Goal: Task Accomplishment & Management: Use online tool/utility

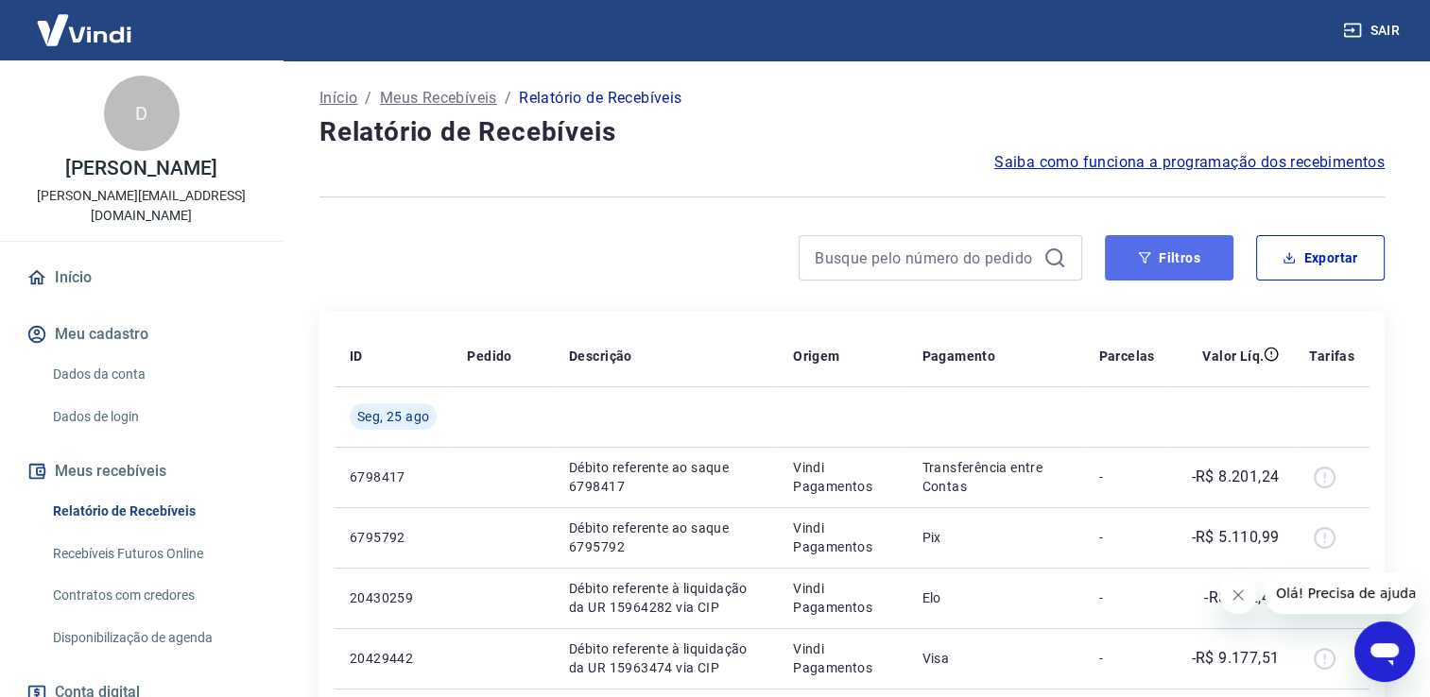
click at [1172, 270] on button "Filtros" at bounding box center [1169, 257] width 129 height 45
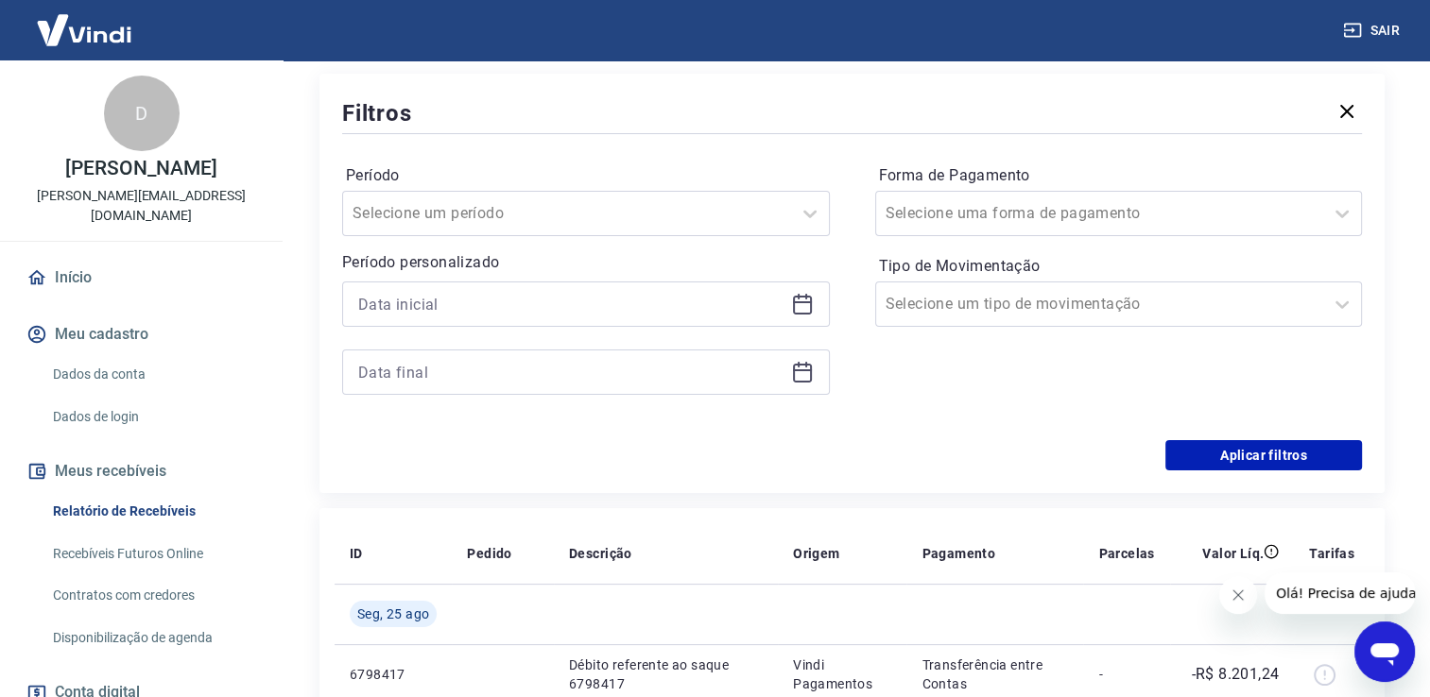
scroll to position [283, 0]
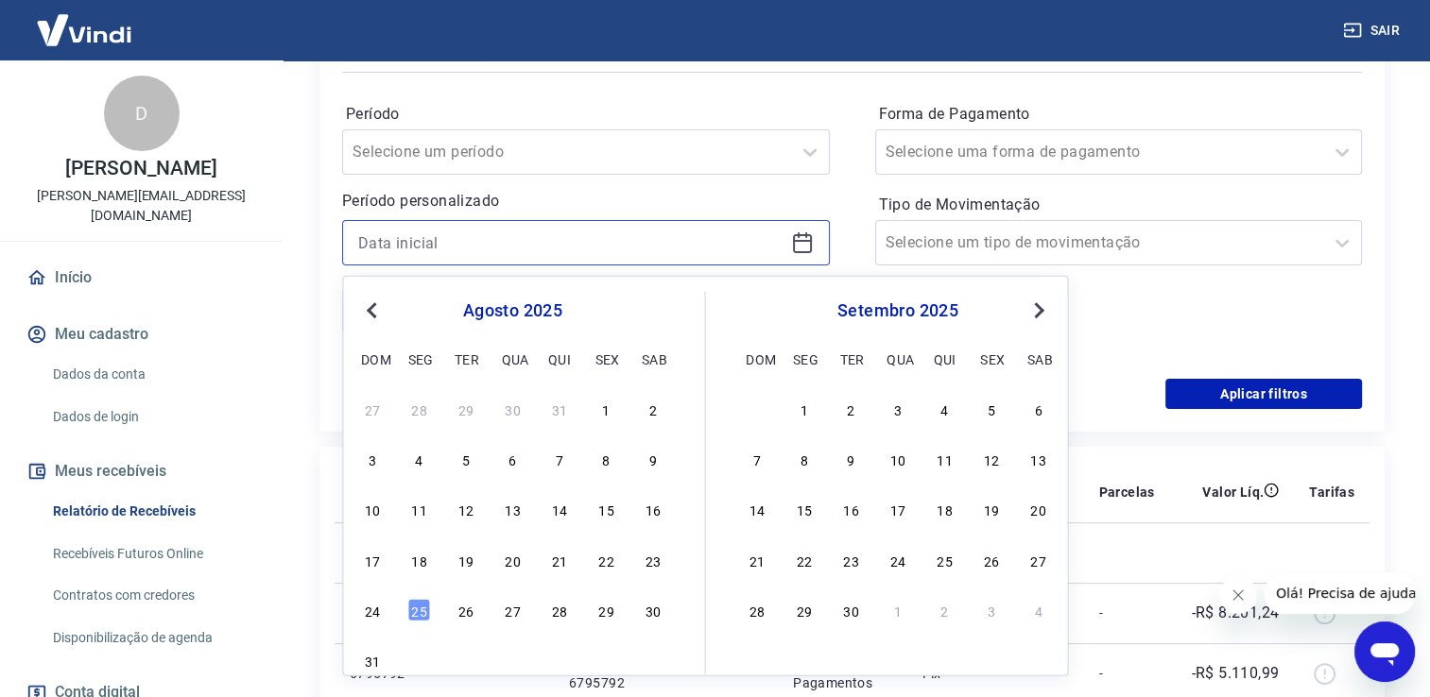
click at [424, 255] on input at bounding box center [570, 243] width 425 height 28
drag, startPoint x: 563, startPoint y: 570, endPoint x: 503, endPoint y: 442, distance: 141.2
click at [563, 569] on div "21" at bounding box center [559, 559] width 23 height 23
type input "21/08/2025"
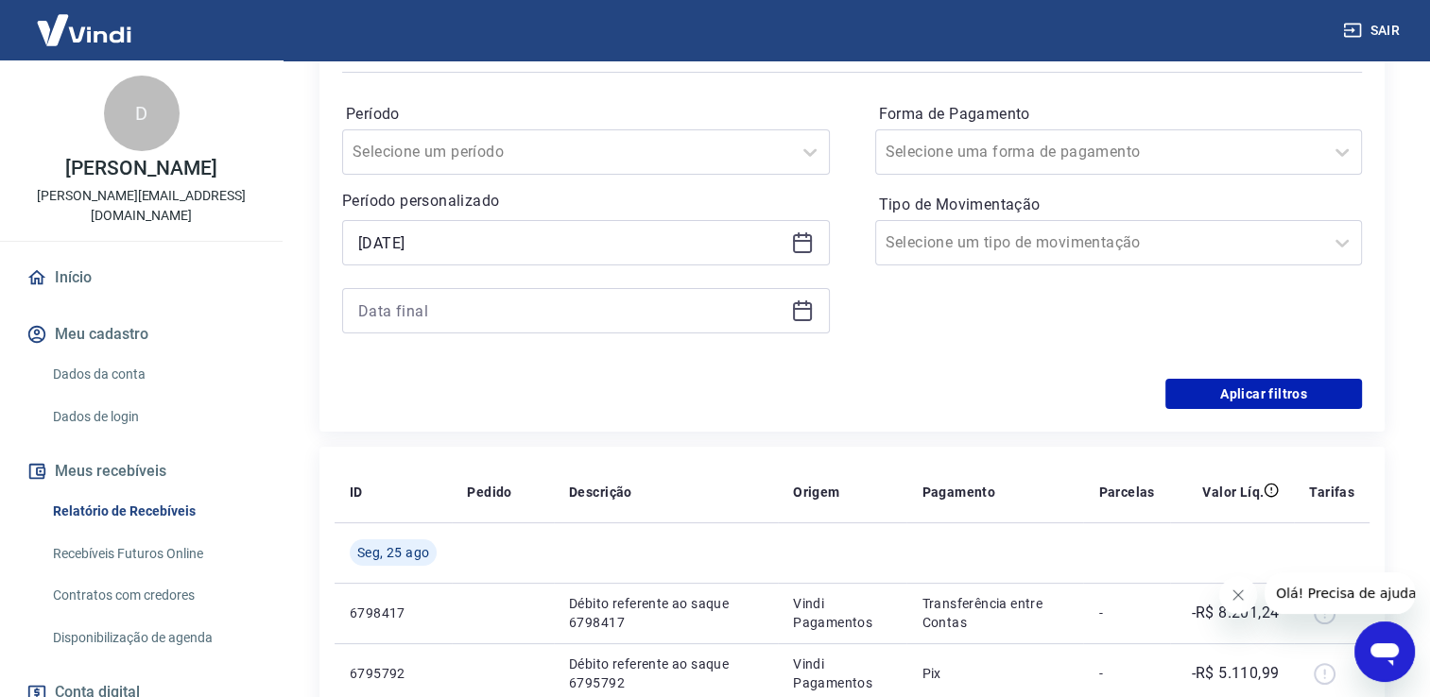
click at [401, 325] on div at bounding box center [586, 310] width 488 height 45
click at [405, 328] on div at bounding box center [586, 310] width 488 height 45
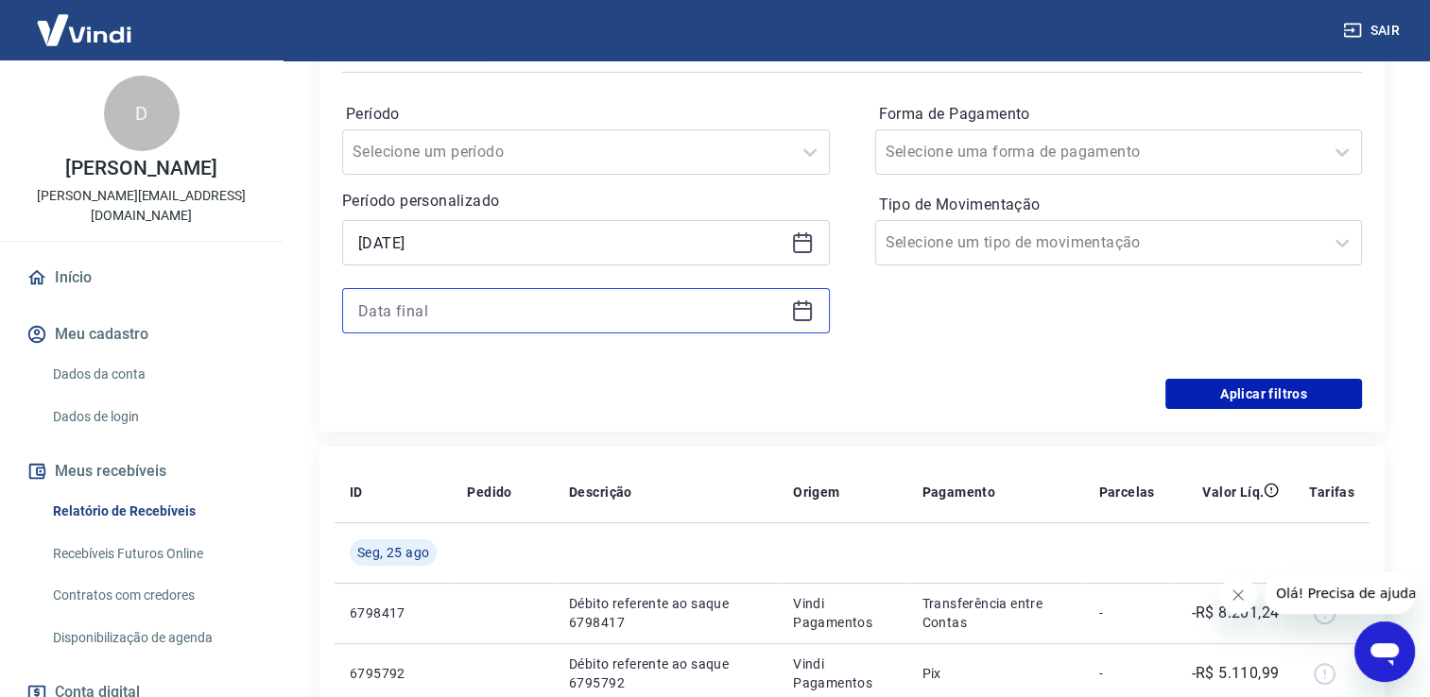
click at [407, 319] on input at bounding box center [570, 311] width 425 height 28
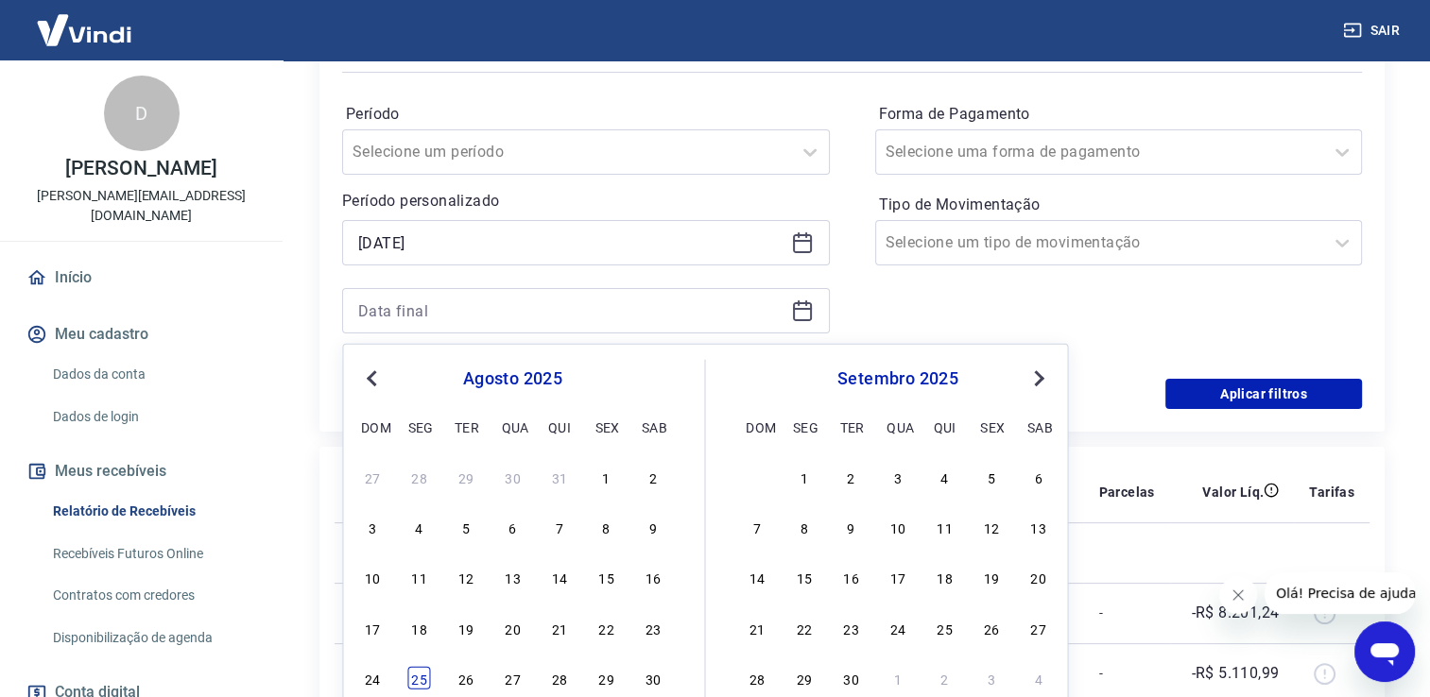
click at [414, 677] on div "25" at bounding box center [419, 678] width 23 height 23
type input "25/08/2025"
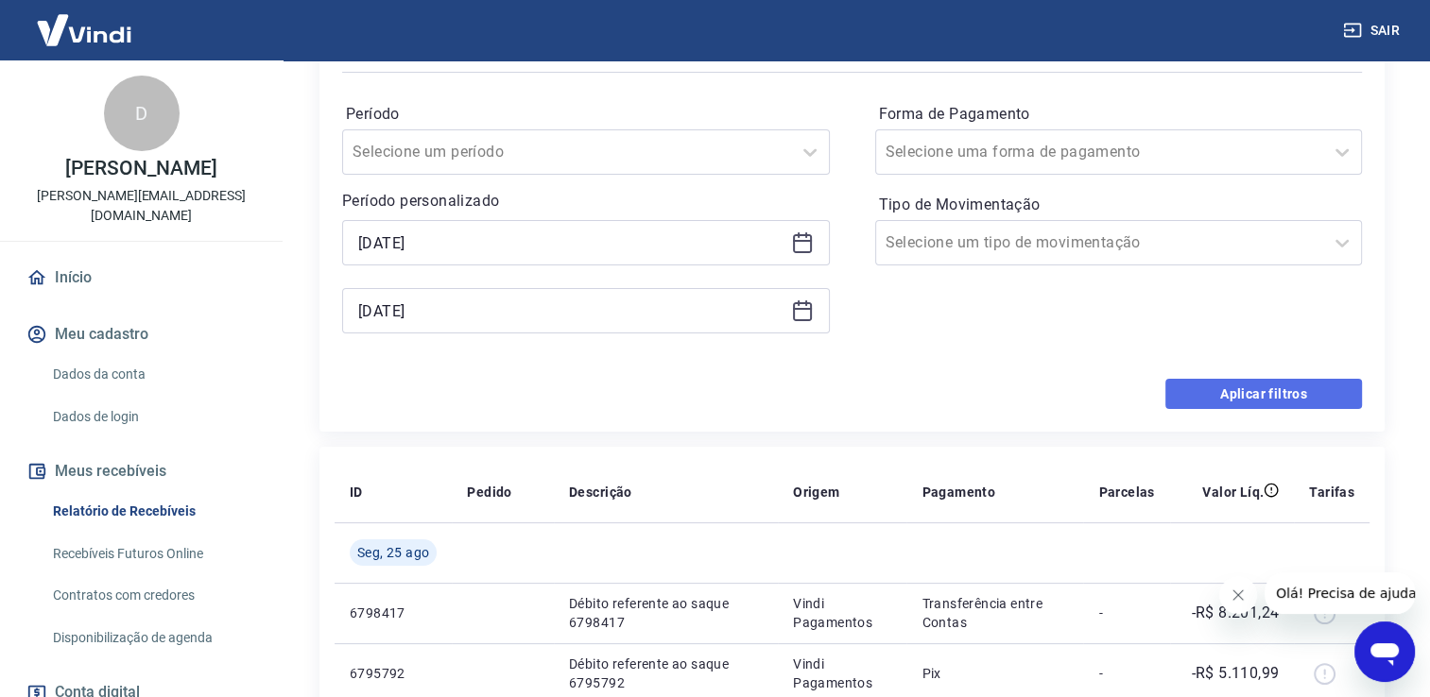
click at [1289, 385] on button "Aplicar filtros" at bounding box center [1263, 394] width 197 height 30
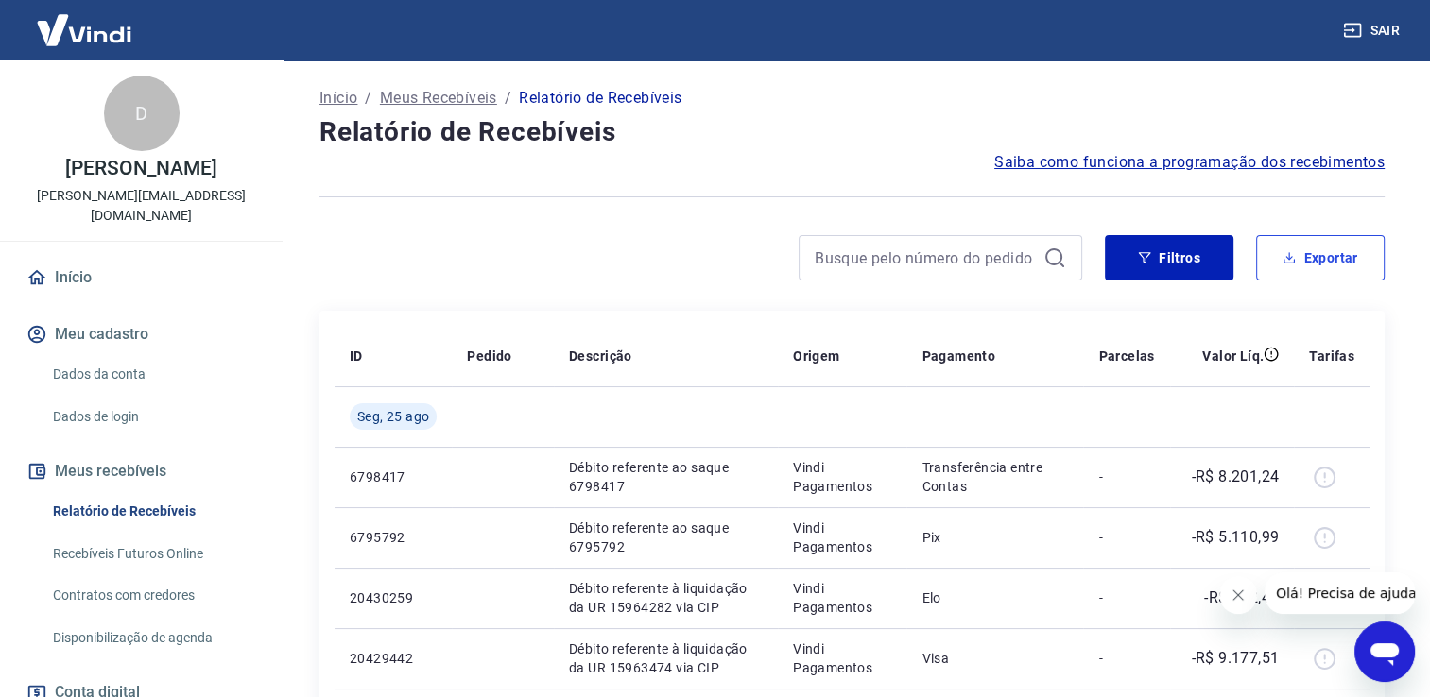
drag, startPoint x: 1302, startPoint y: 254, endPoint x: 1233, endPoint y: 269, distance: 70.6
click at [1303, 254] on button "Exportar" at bounding box center [1320, 257] width 129 height 45
type input "21/08/2025"
type input "25/08/2025"
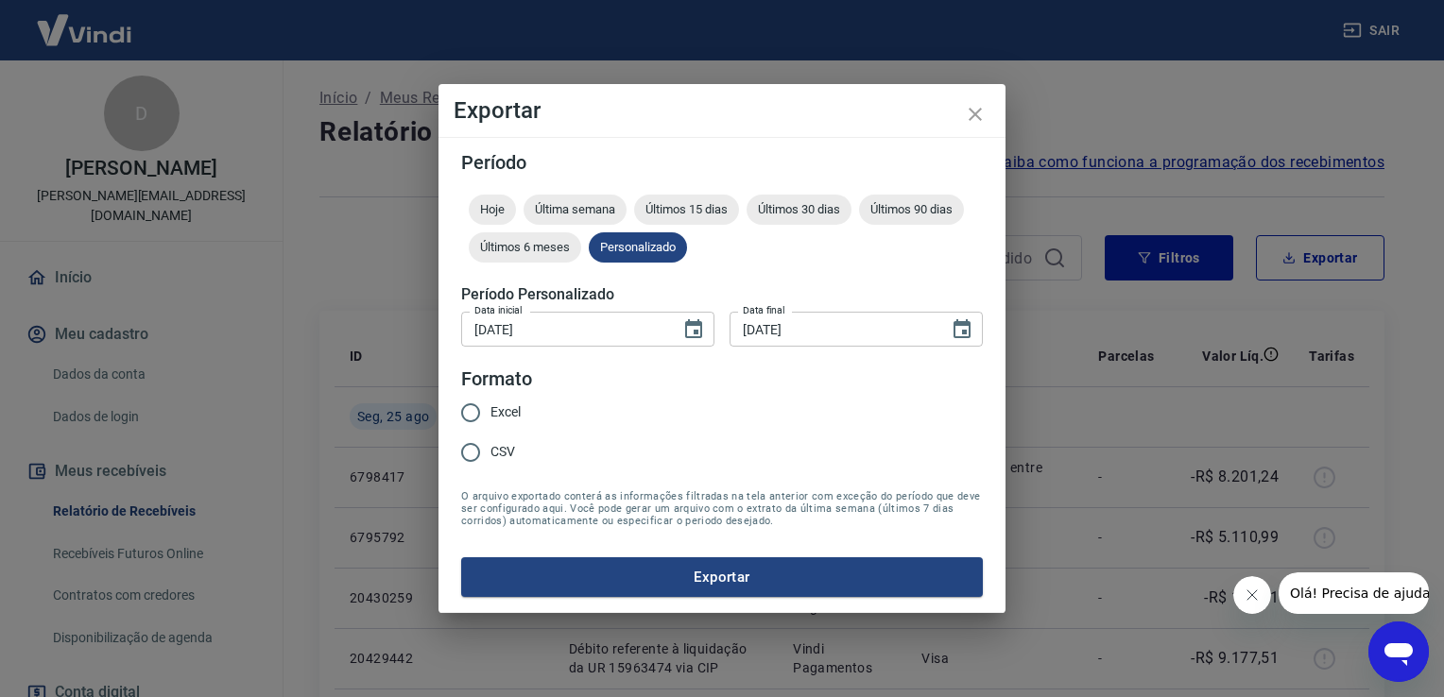
click at [499, 380] on legend "Formato" at bounding box center [496, 379] width 71 height 27
click at [454, 390] on div "Período Hoje Última semana Últimos 15 dias Últimos 30 dias Últimos 90 dias Últi…" at bounding box center [721, 375] width 567 height 476
click at [469, 410] on input "Excel" at bounding box center [471, 413] width 40 height 40
radio input "true"
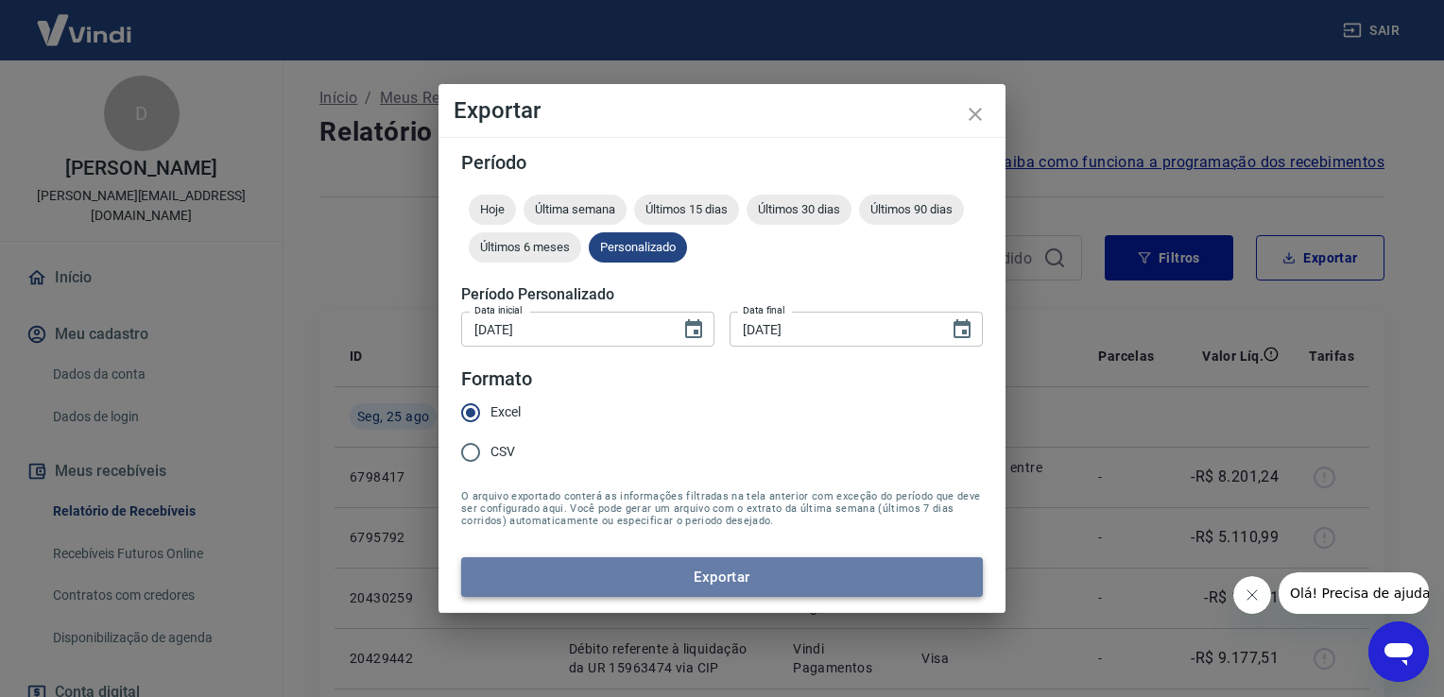
click at [657, 576] on button "Exportar" at bounding box center [722, 578] width 522 height 40
